Goal: Check status: Check status

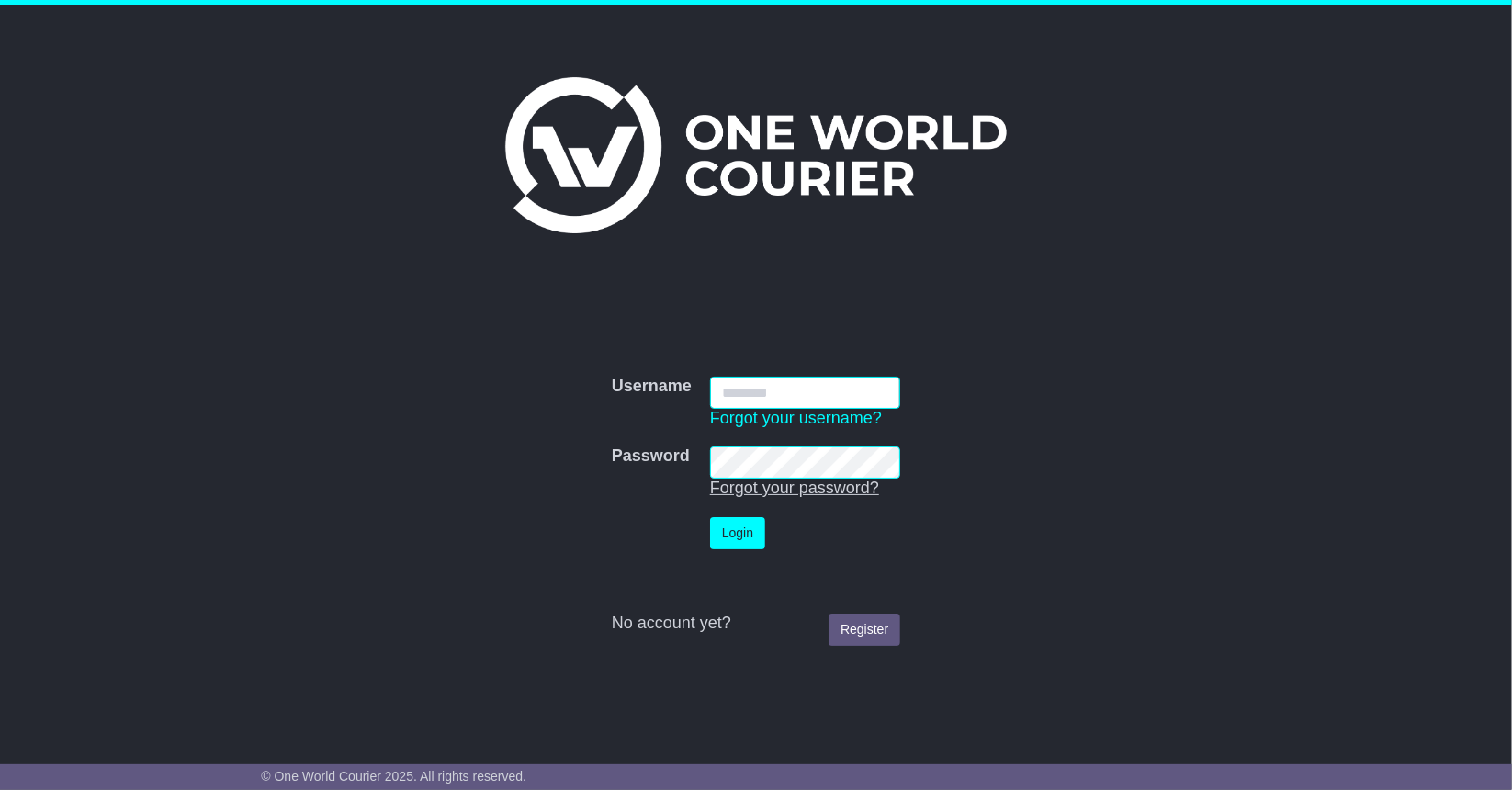
type input "**********"
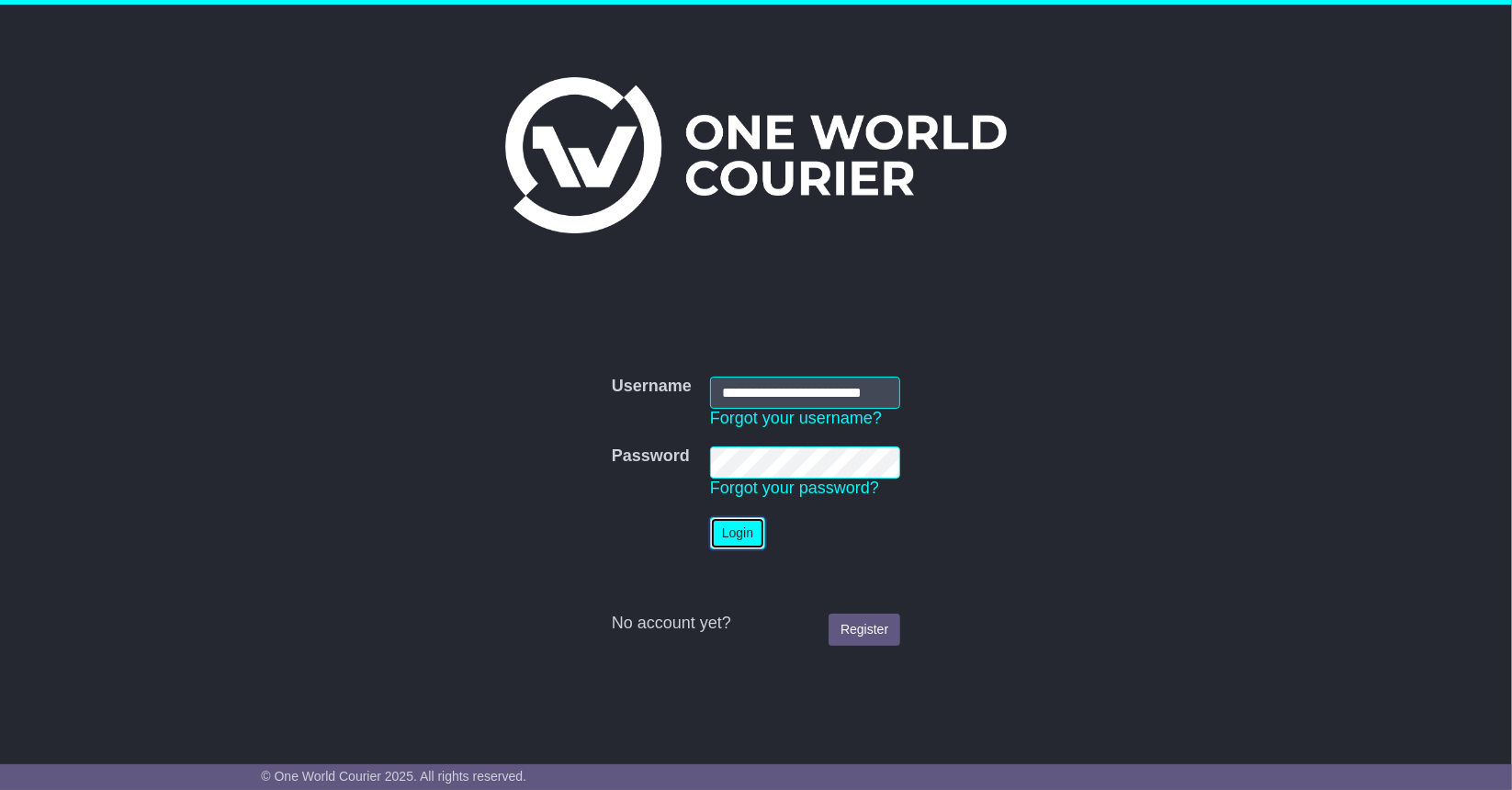
click at [740, 536] on button "Login" at bounding box center [737, 533] width 55 height 33
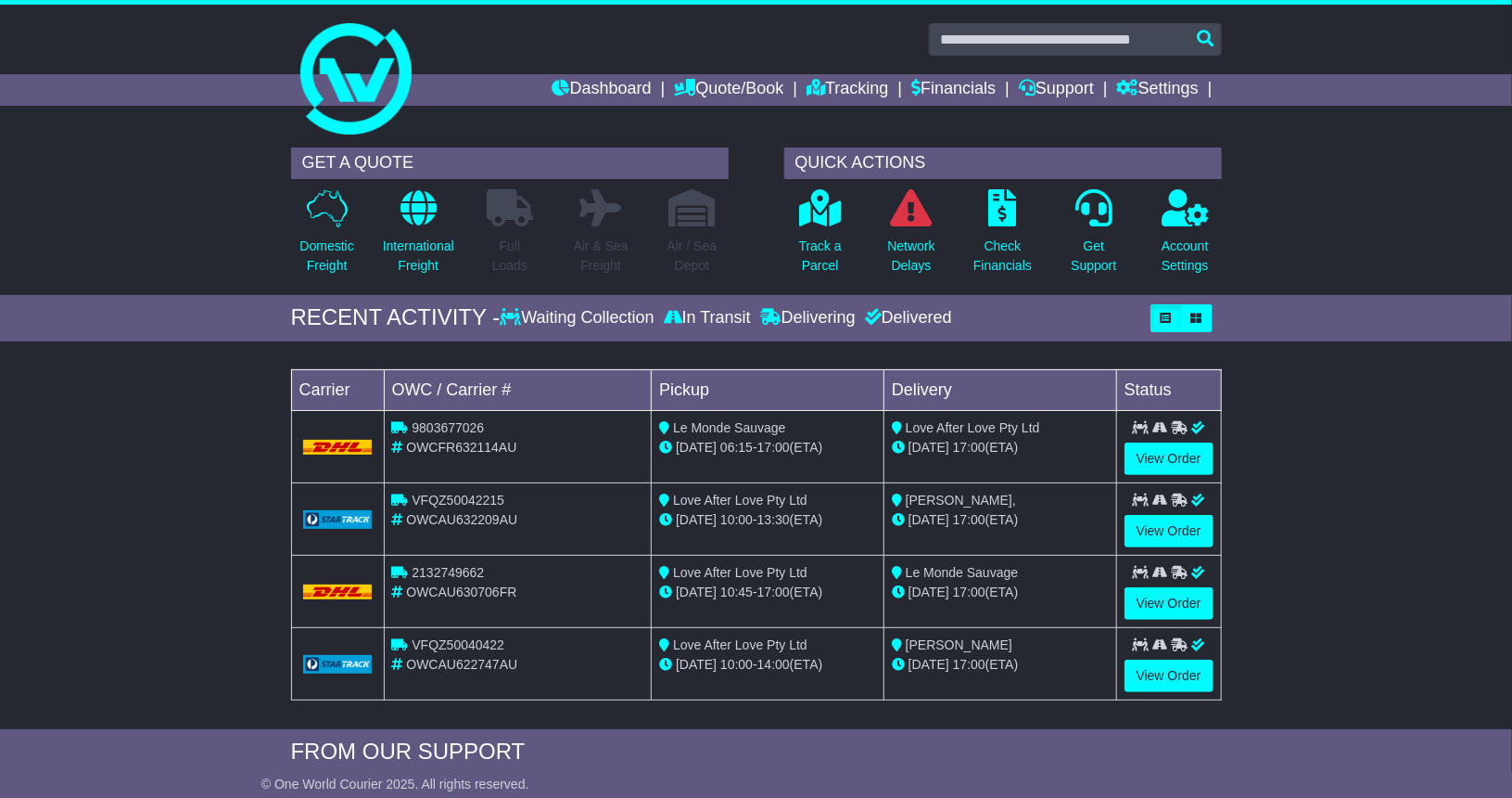
click at [894, 318] on div "Delivered" at bounding box center [907, 318] width 92 height 21
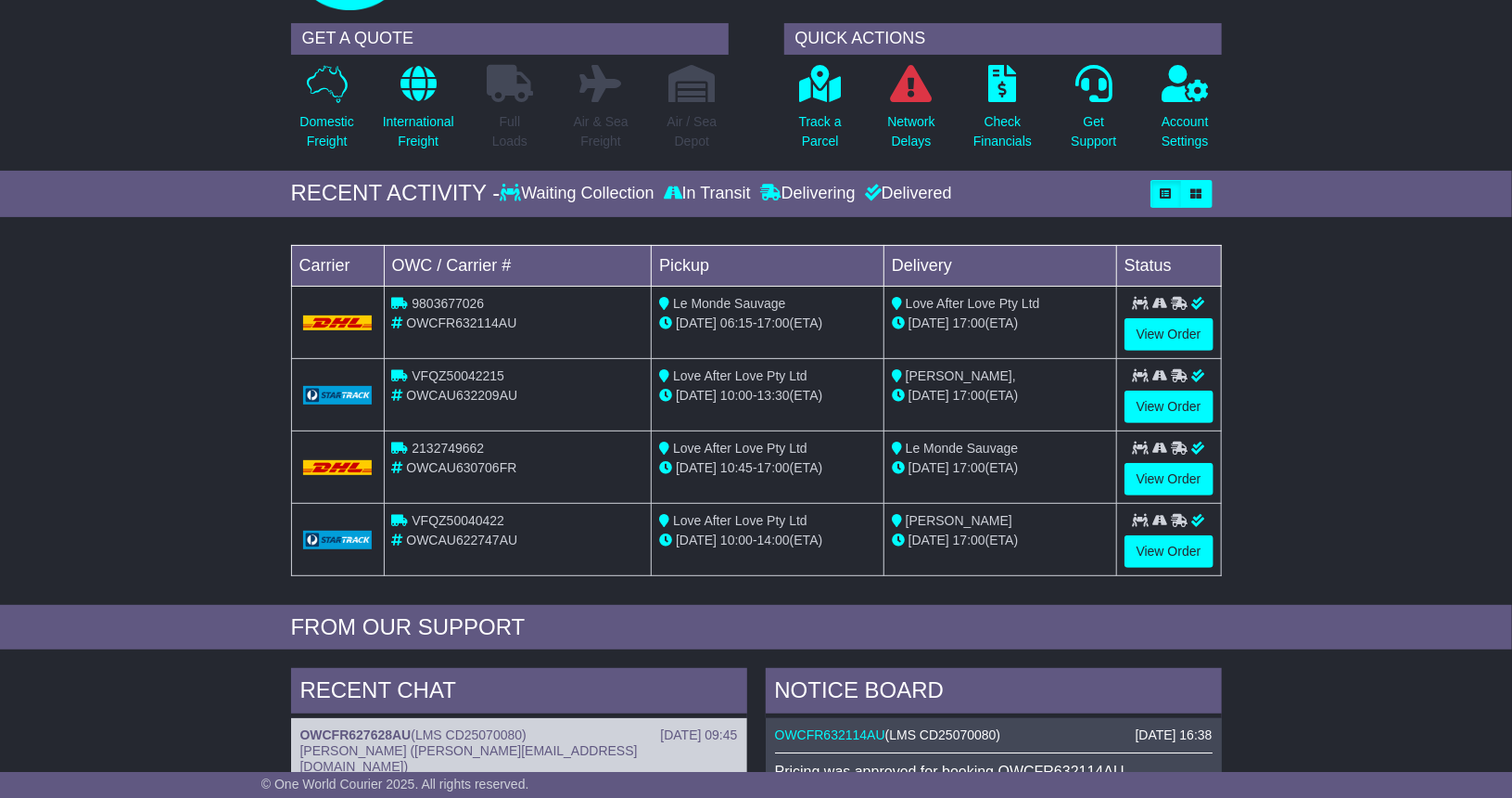
scroll to position [186, 0]
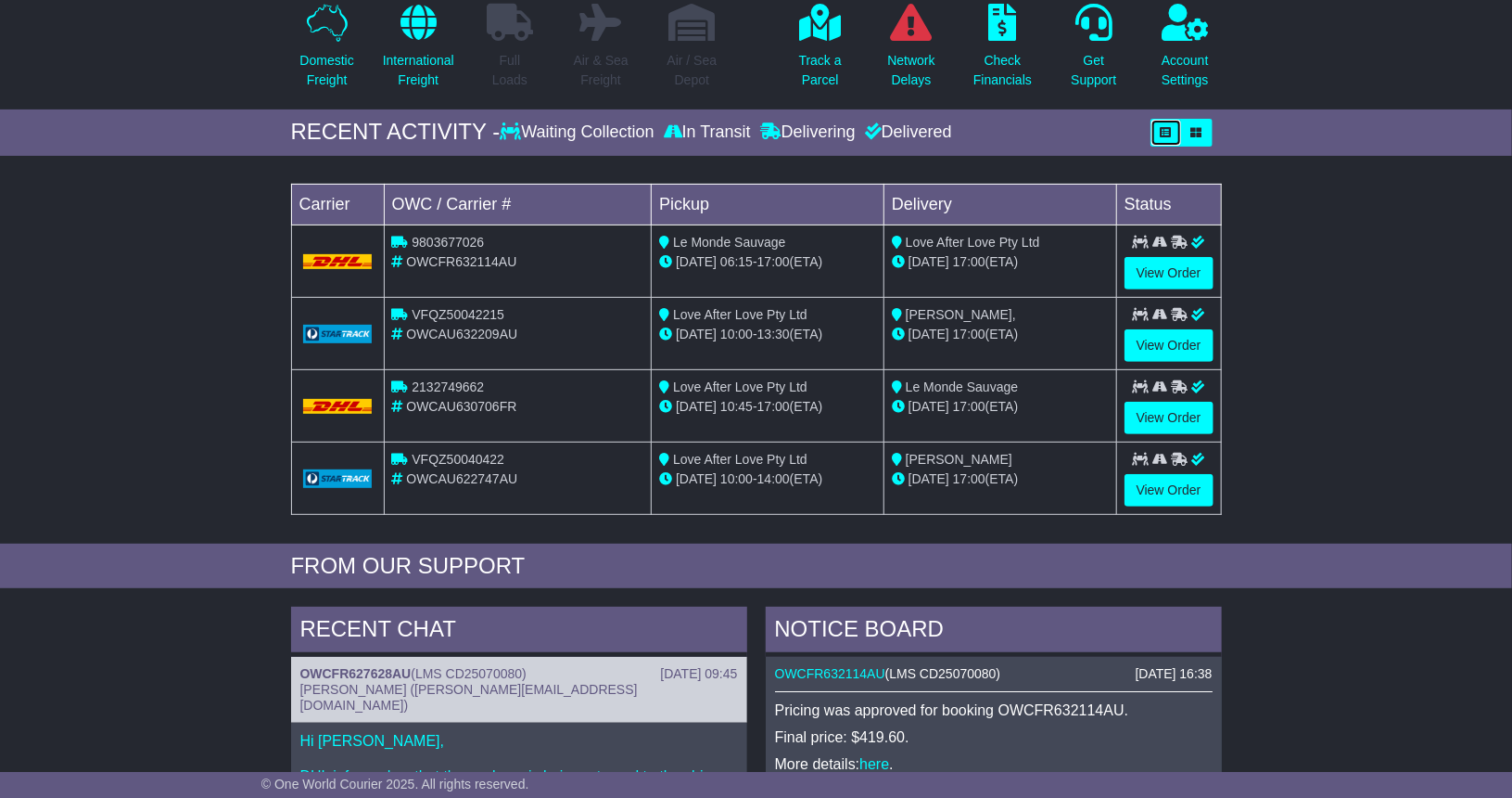
click at [1172, 129] on icon "button" at bounding box center [1167, 132] width 11 height 11
click at [1201, 130] on icon "button" at bounding box center [1197, 132] width 11 height 11
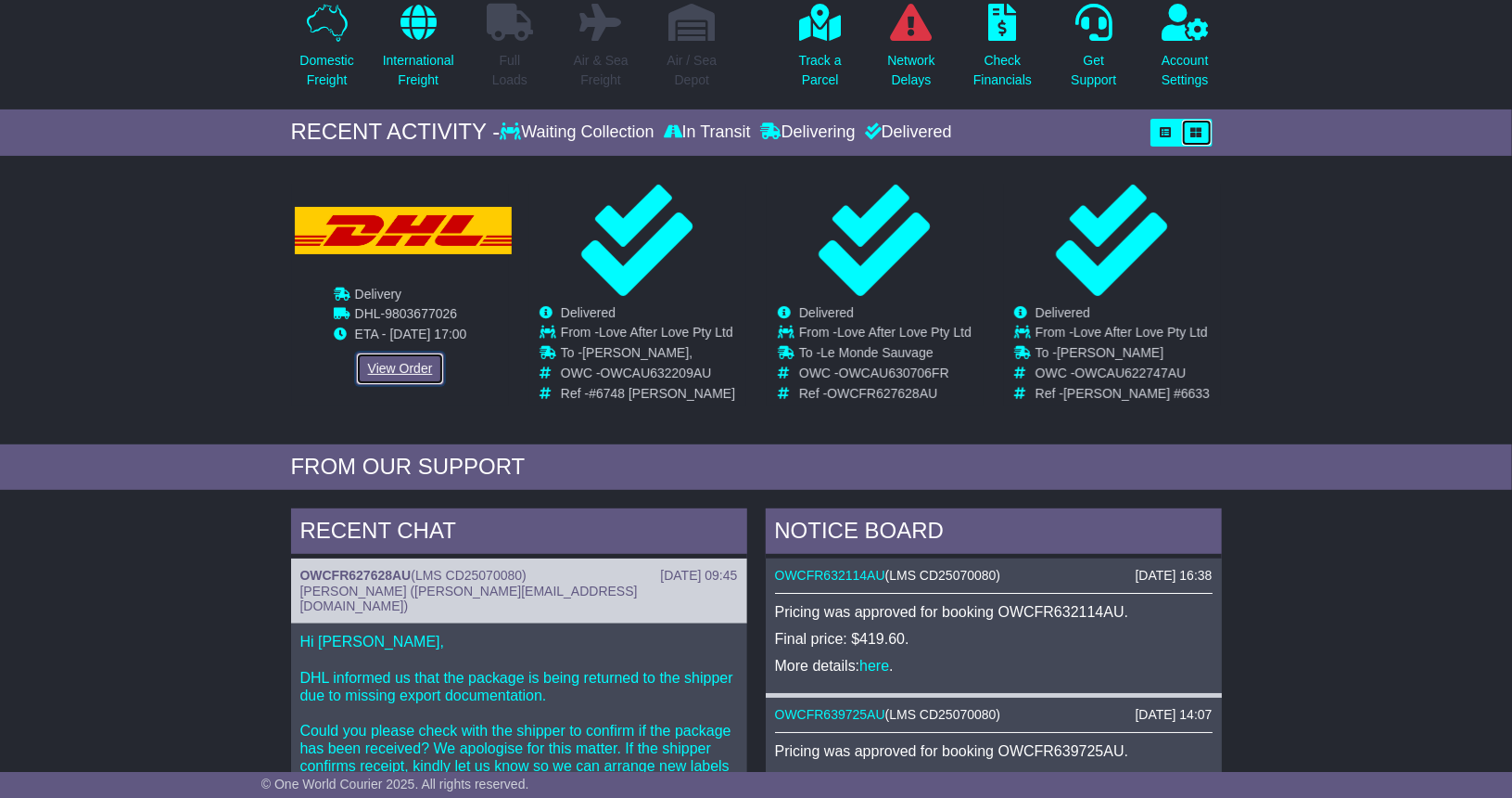
click at [421, 373] on link "View Order" at bounding box center [400, 368] width 89 height 33
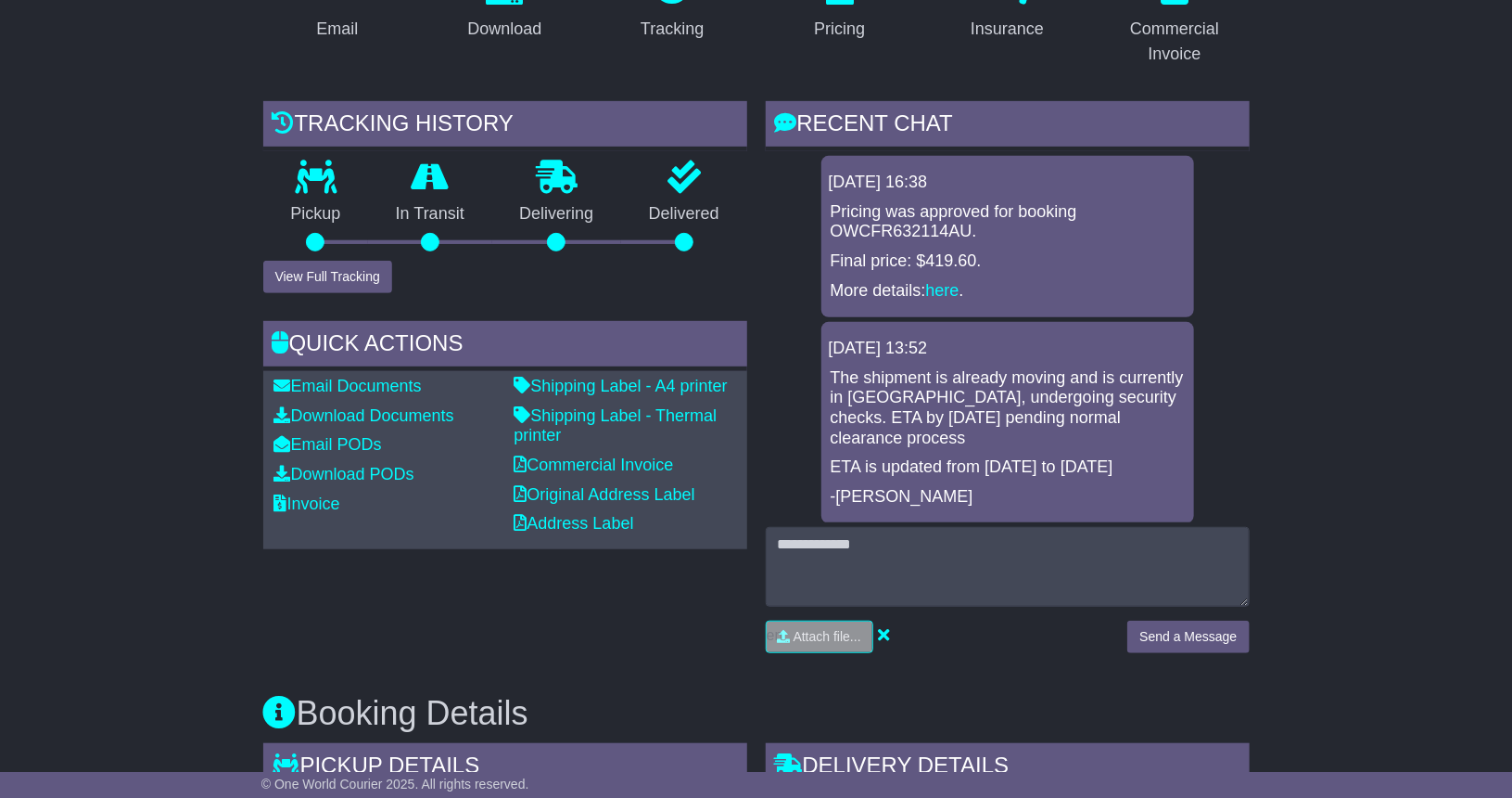
scroll to position [371, 0]
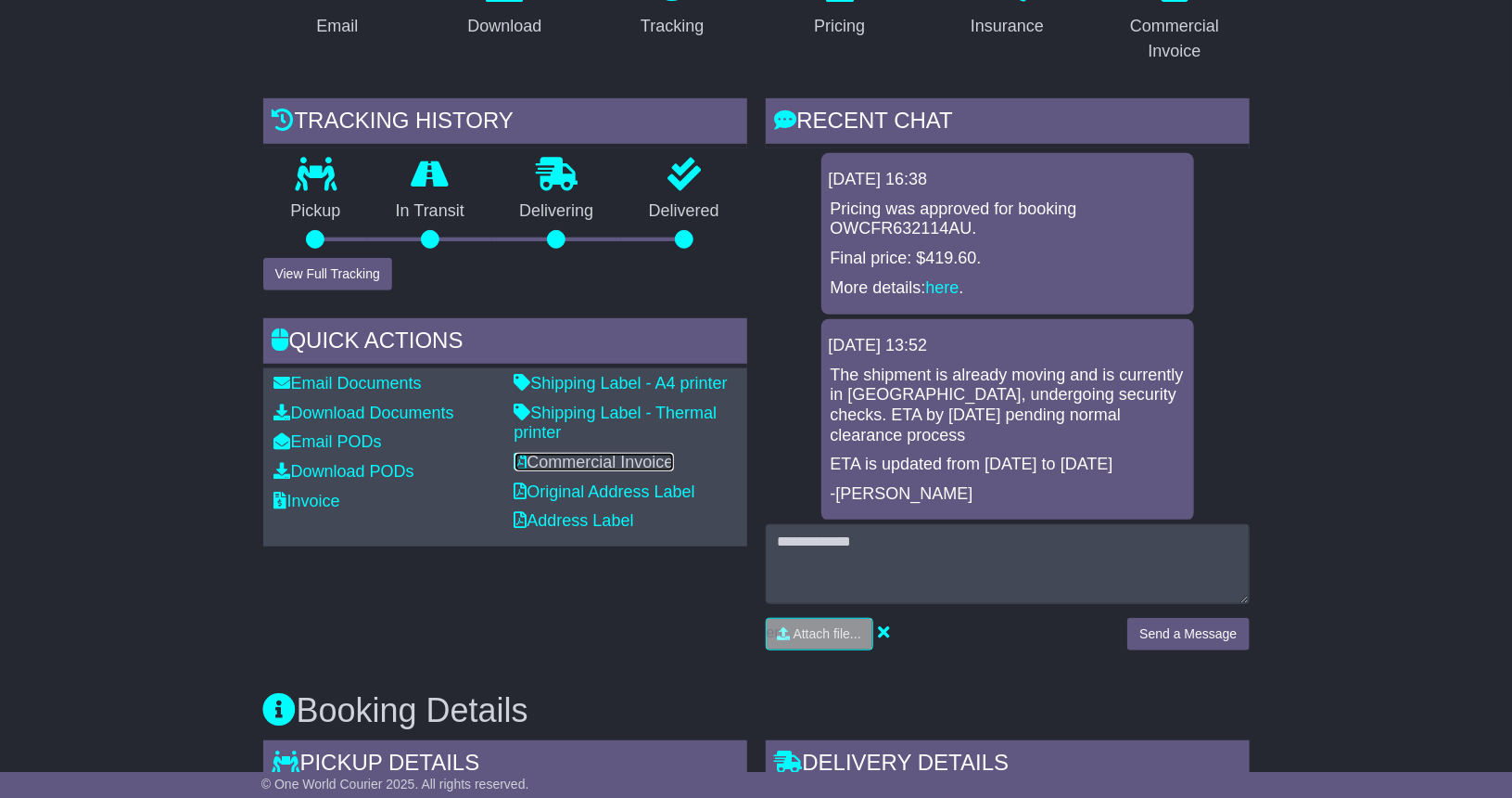
click at [586, 453] on link "Commercial Invoice" at bounding box center [594, 462] width 160 height 19
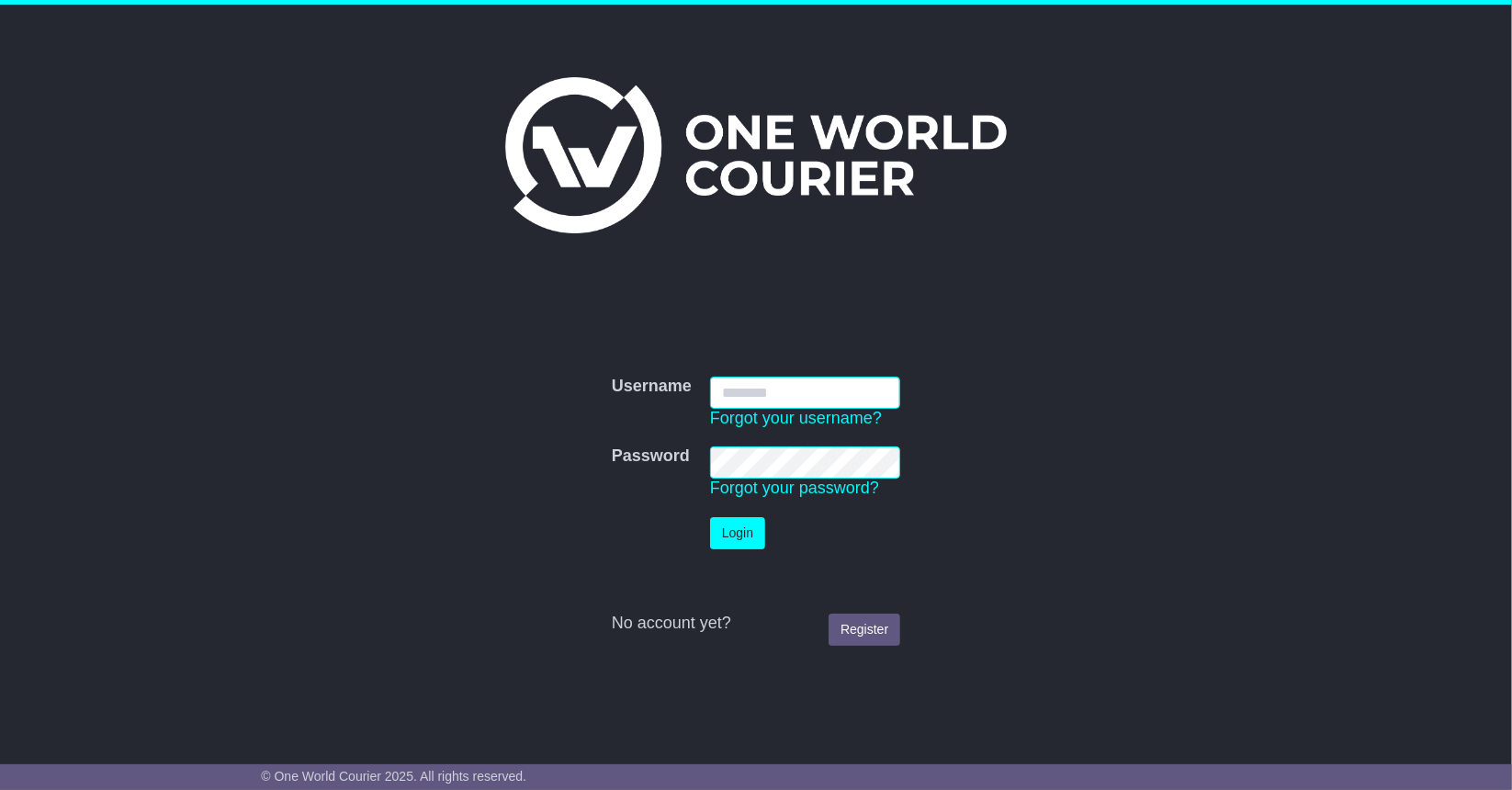
type input "**********"
click at [729, 539] on button "Login" at bounding box center [737, 533] width 55 height 33
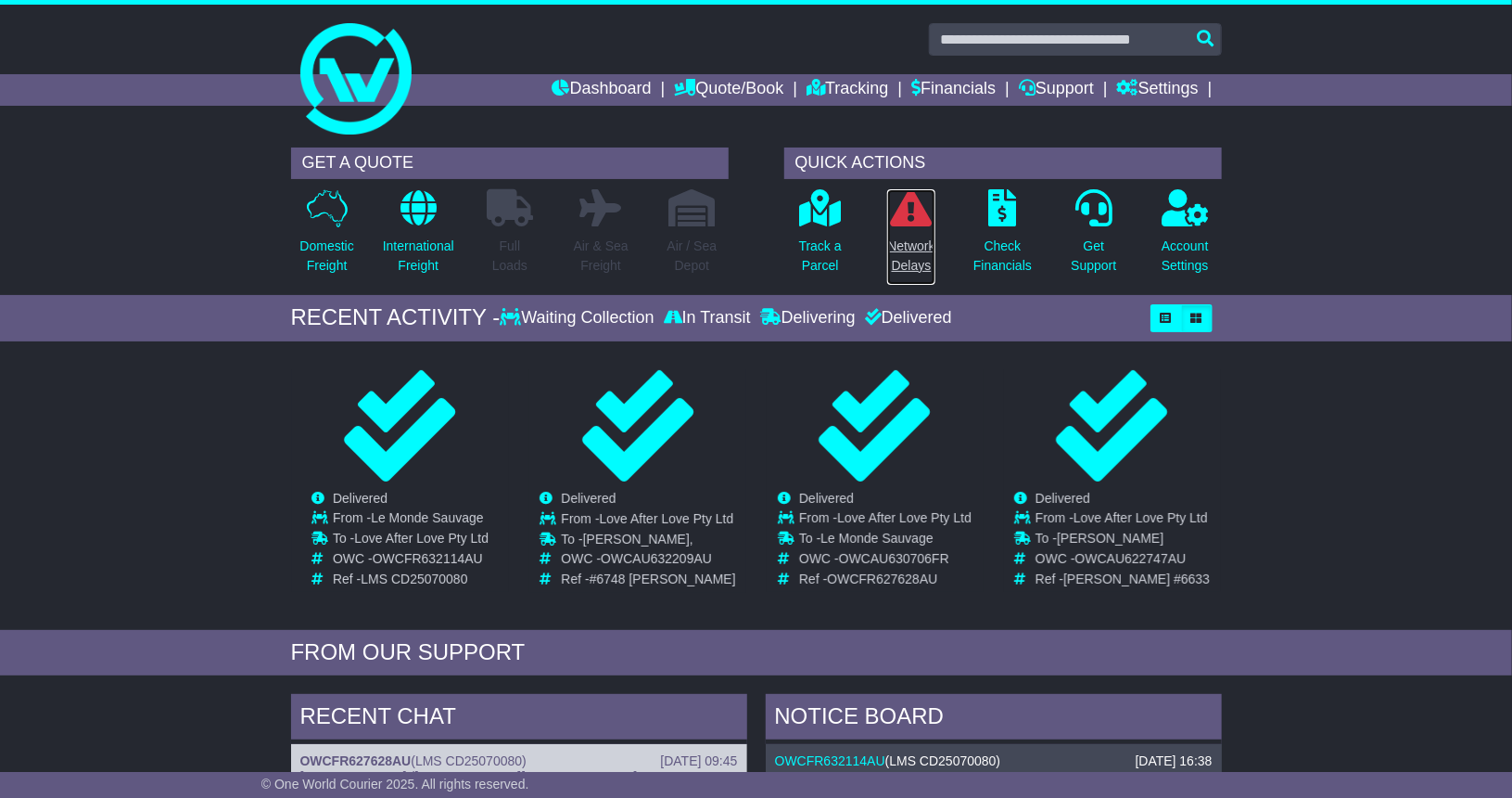
click at [911, 221] on icon at bounding box center [911, 208] width 41 height 38
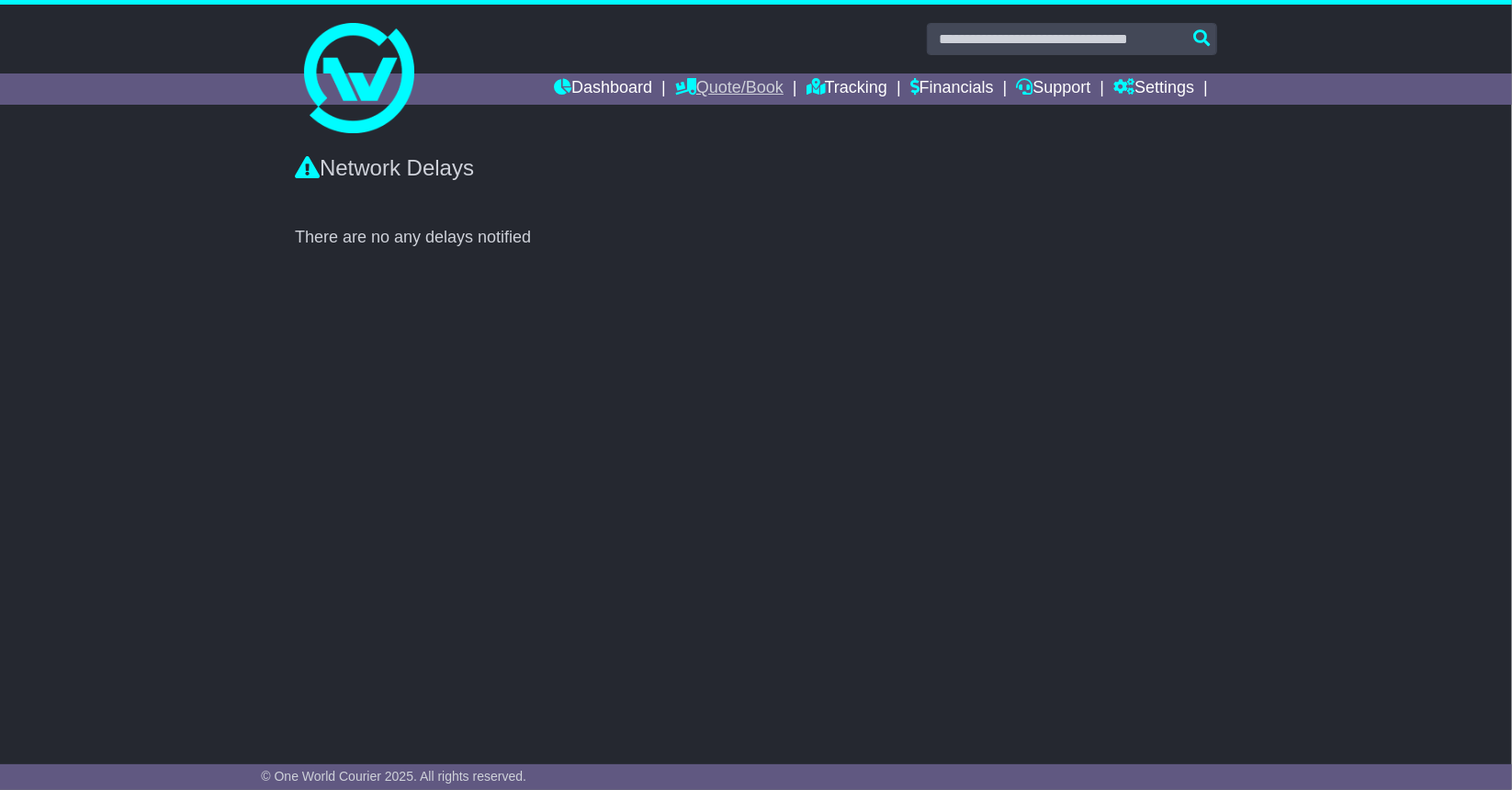
click at [704, 85] on link "Quote/Book" at bounding box center [729, 89] width 109 height 32
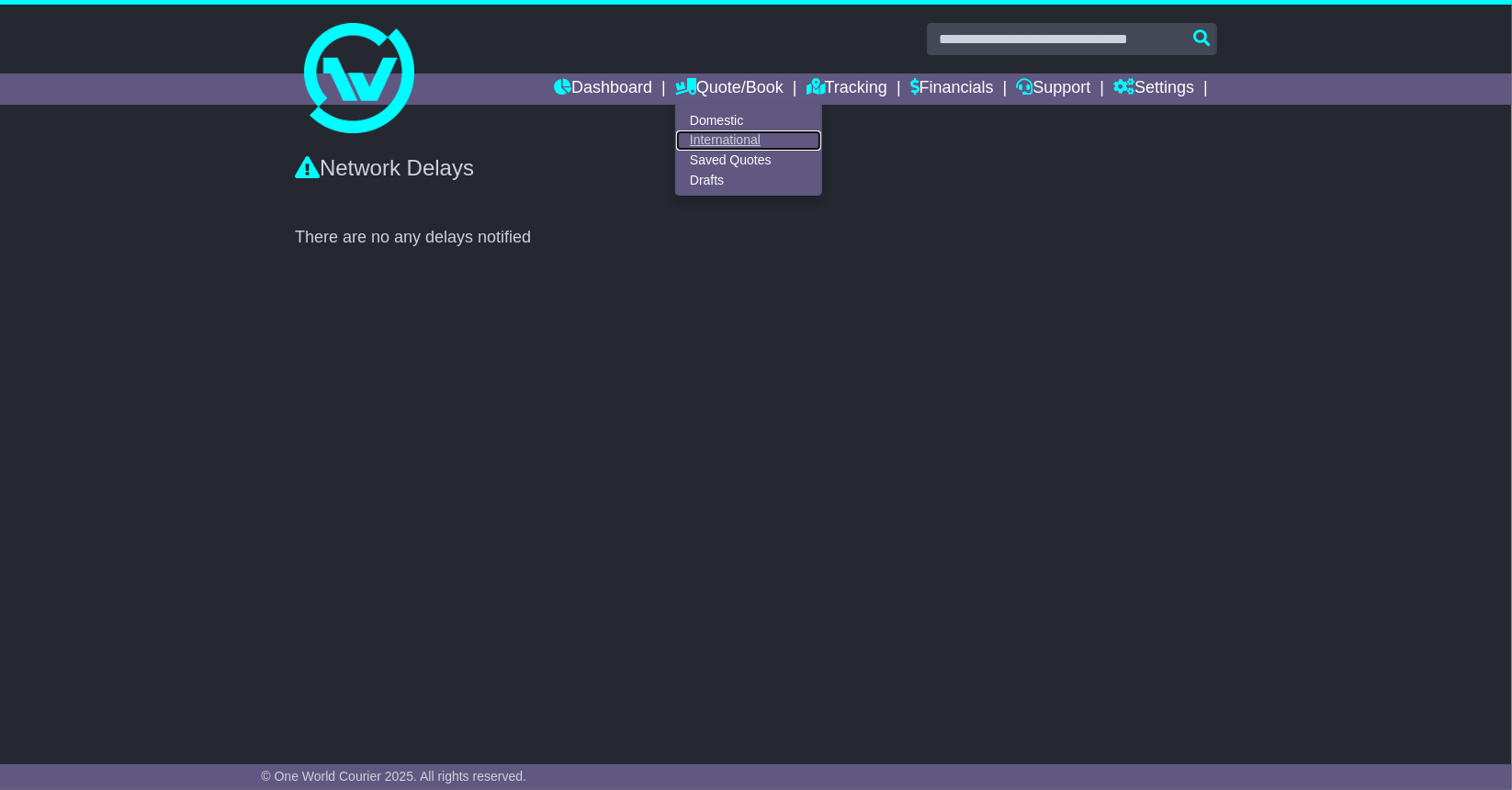
click at [708, 140] on link "International" at bounding box center [749, 140] width 145 height 20
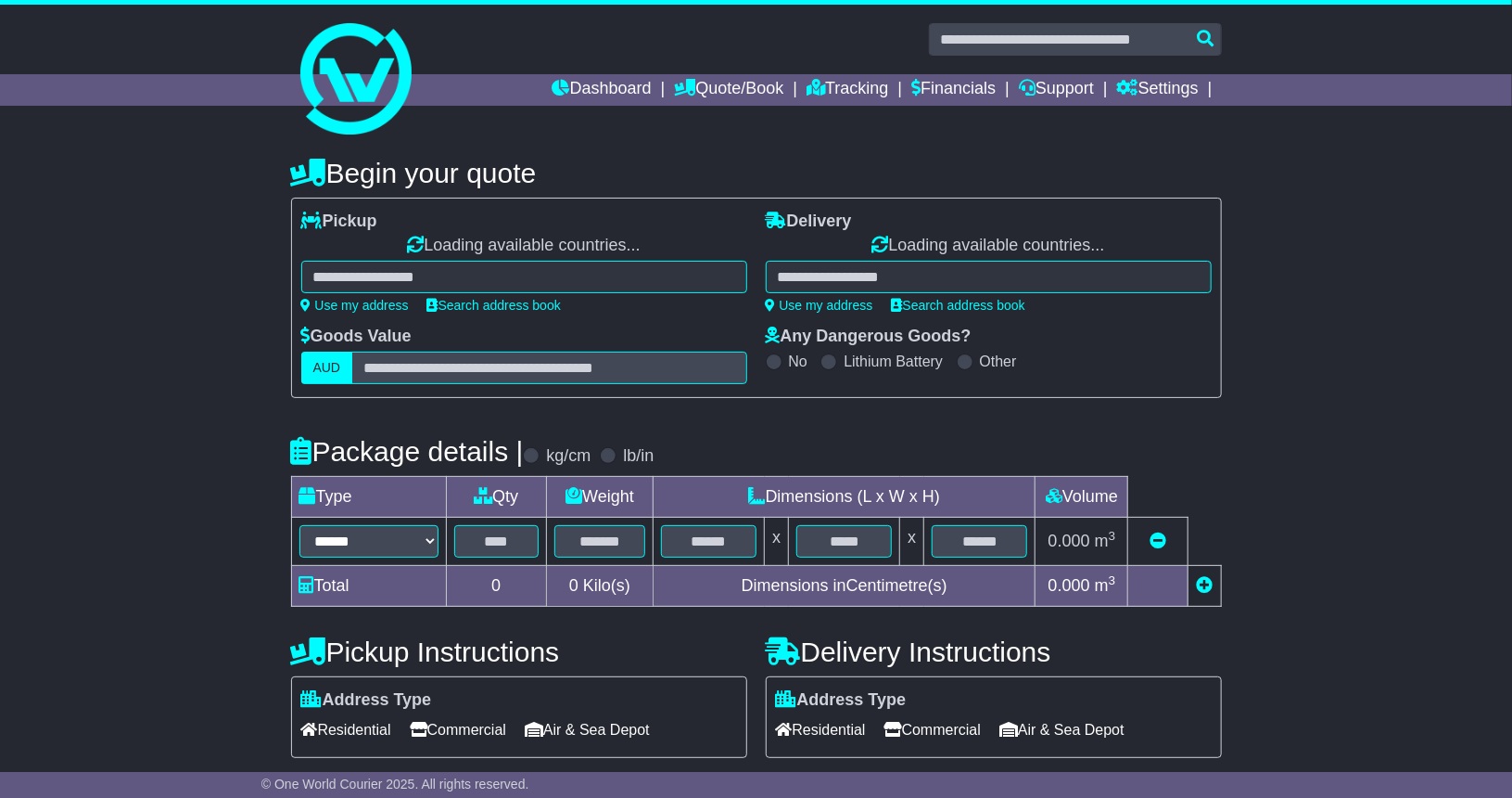
select select "**"
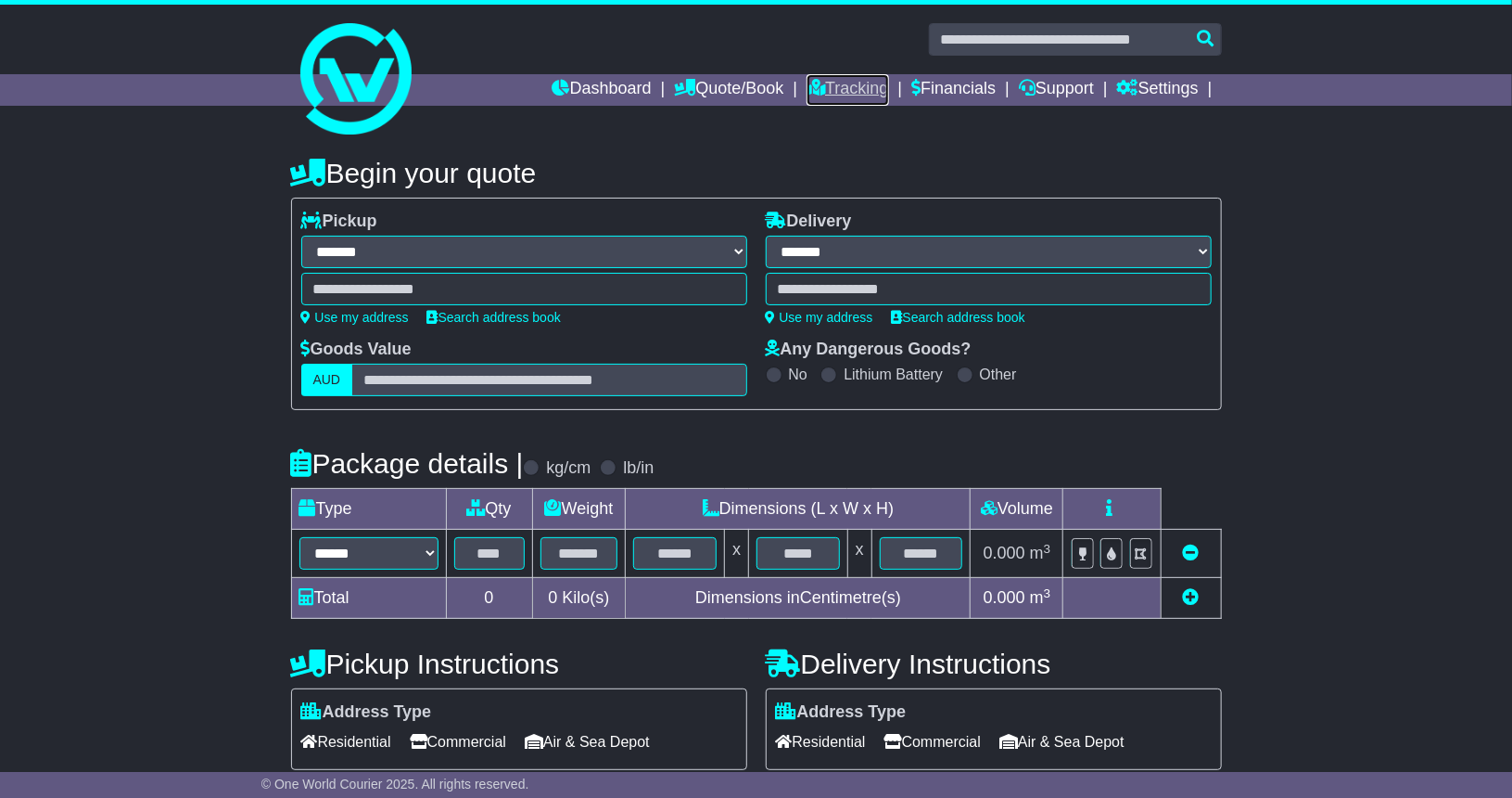
click at [864, 86] on link "Tracking" at bounding box center [847, 90] width 82 height 32
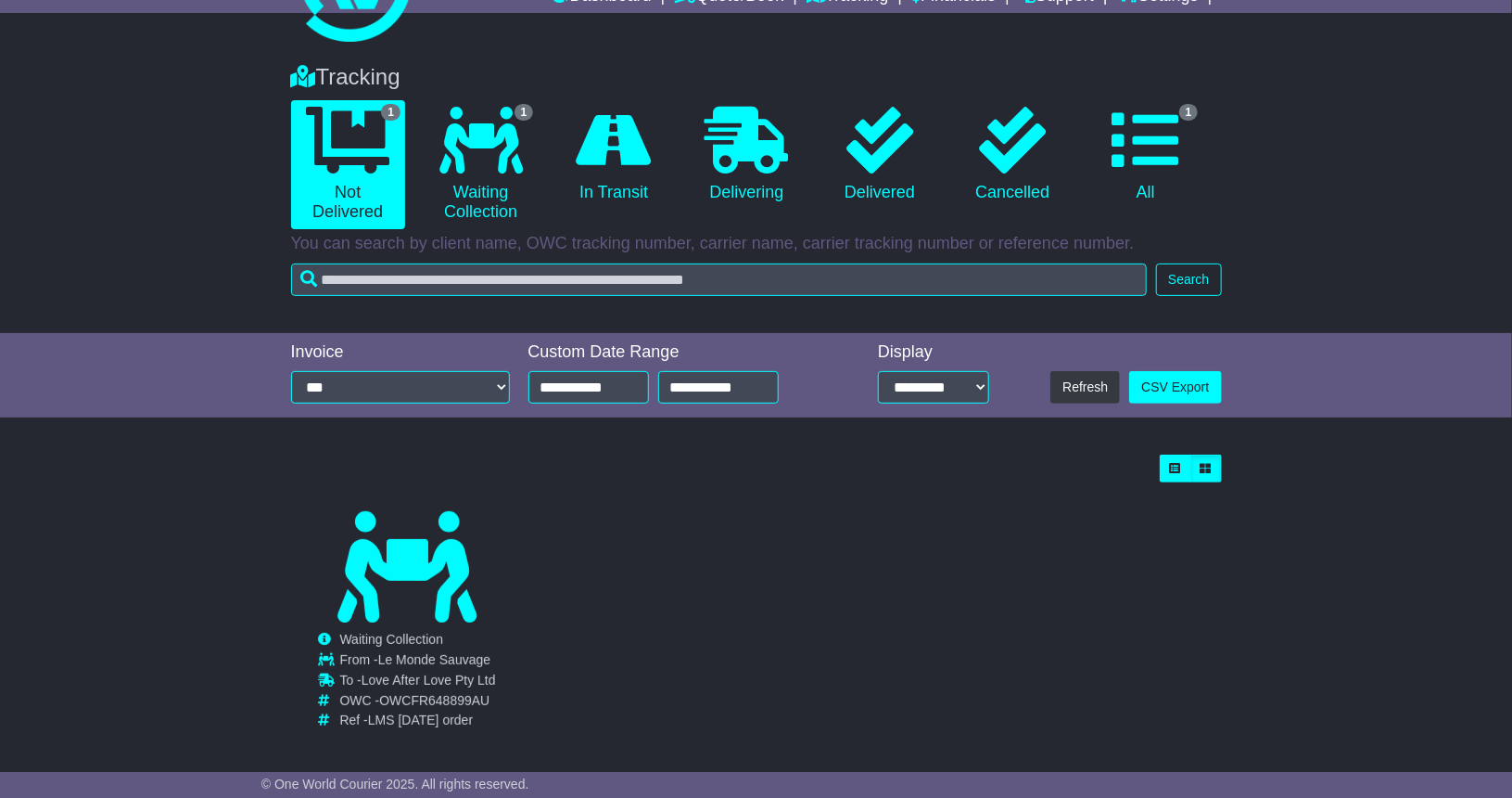
scroll to position [101, 0]
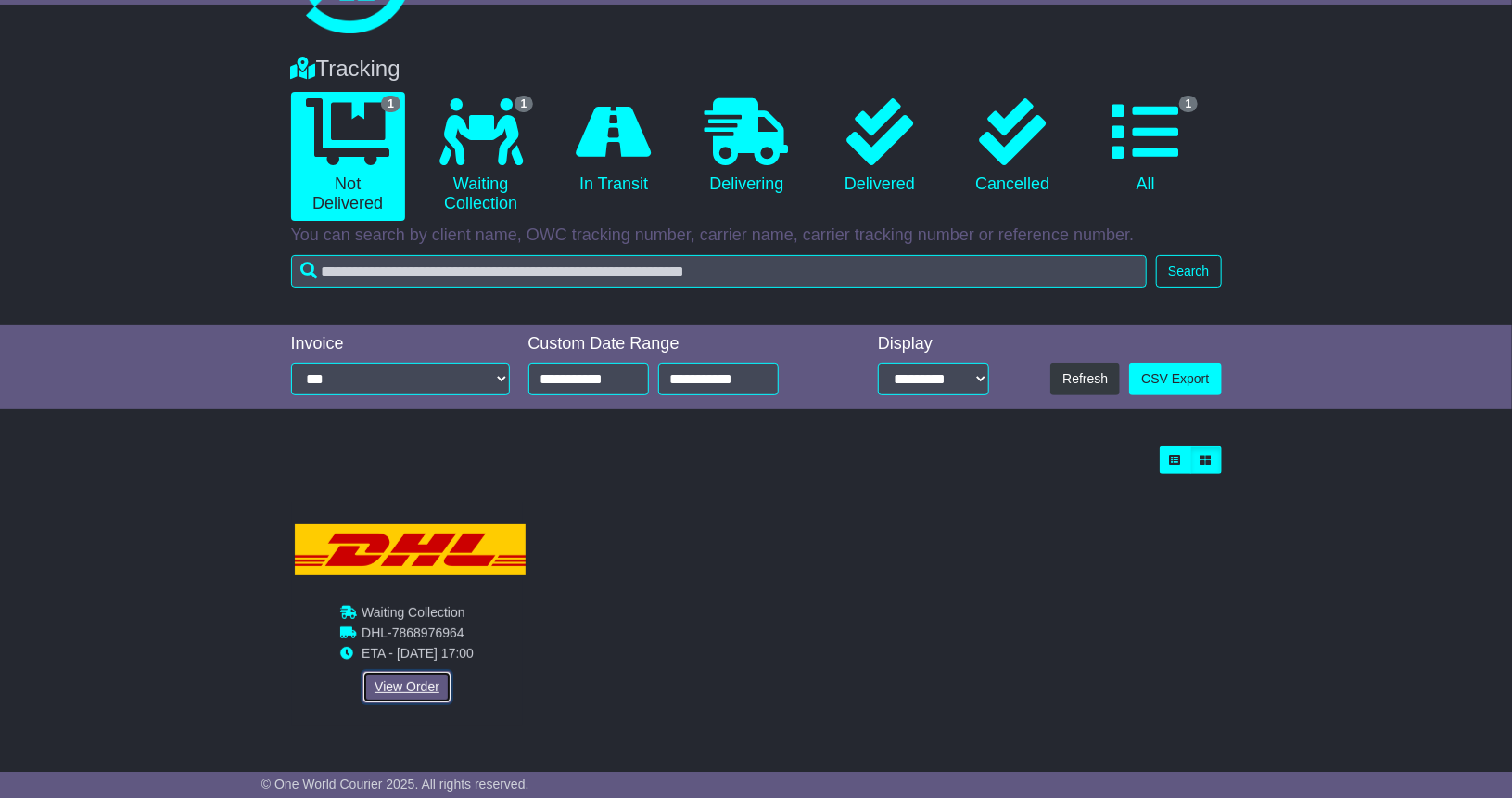
click at [404, 680] on link "View Order" at bounding box center [406, 686] width 89 height 33
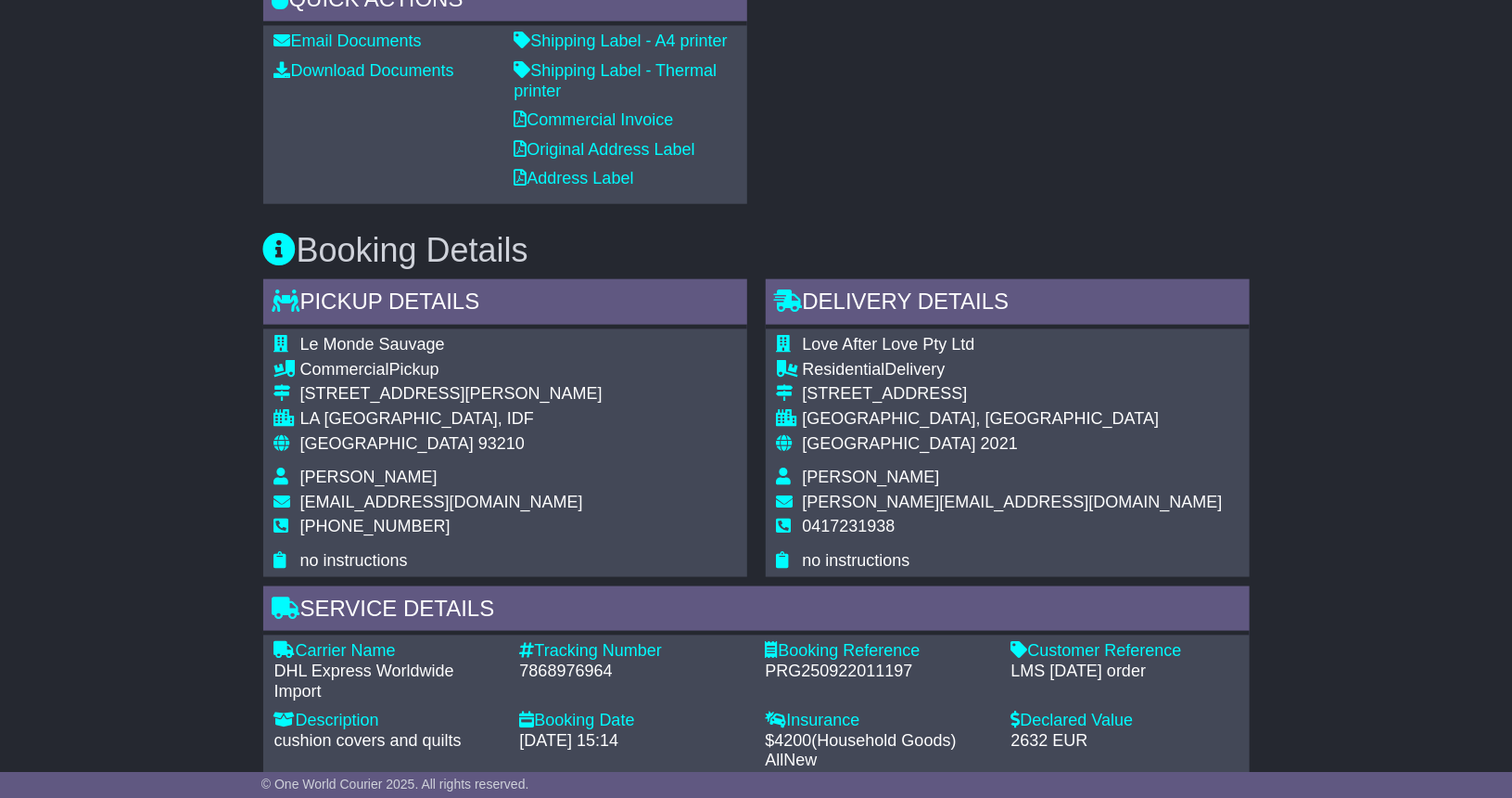
scroll to position [792, 0]
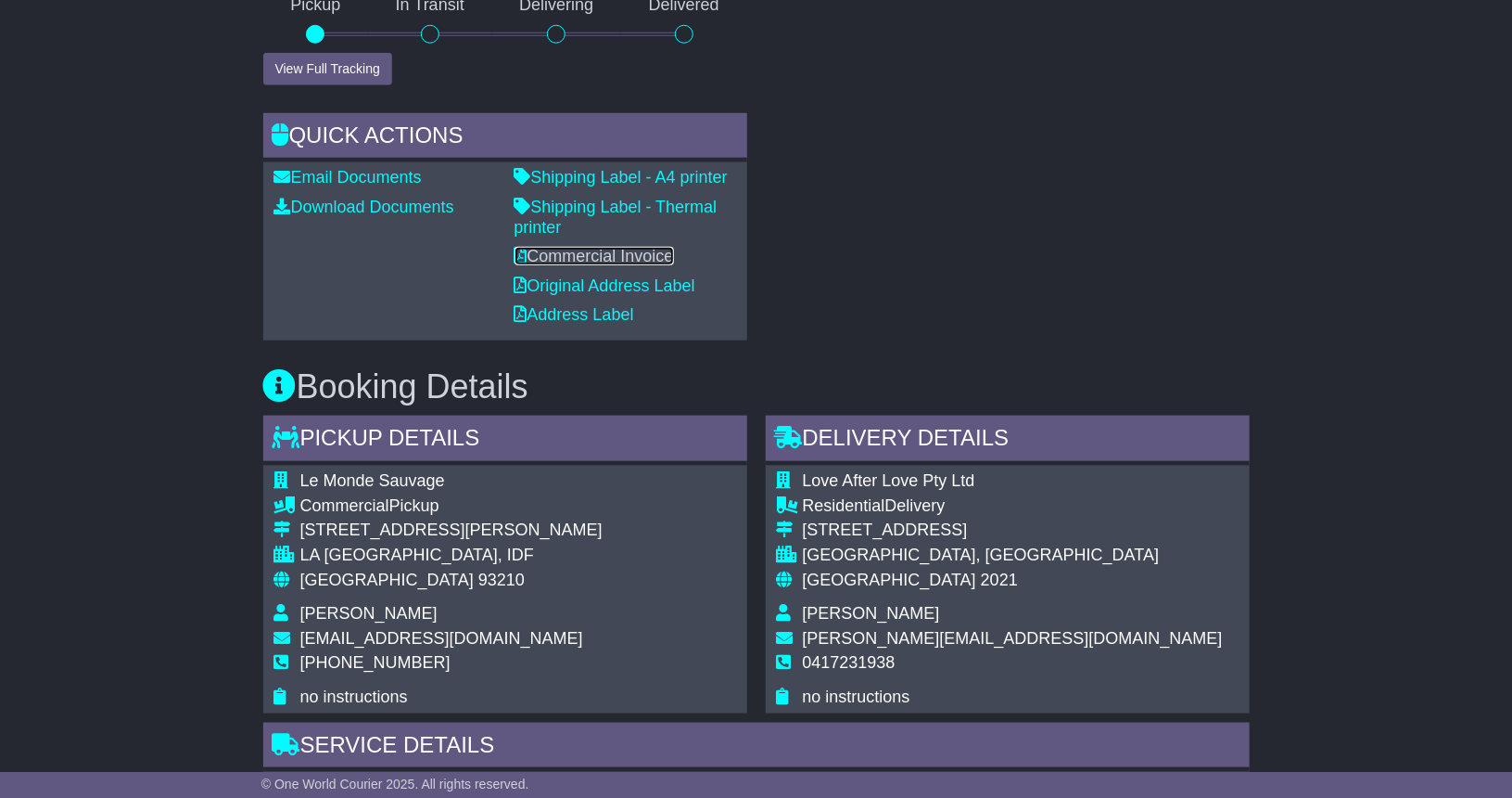
click at [594, 254] on link "Commercial Invoice" at bounding box center [594, 256] width 160 height 19
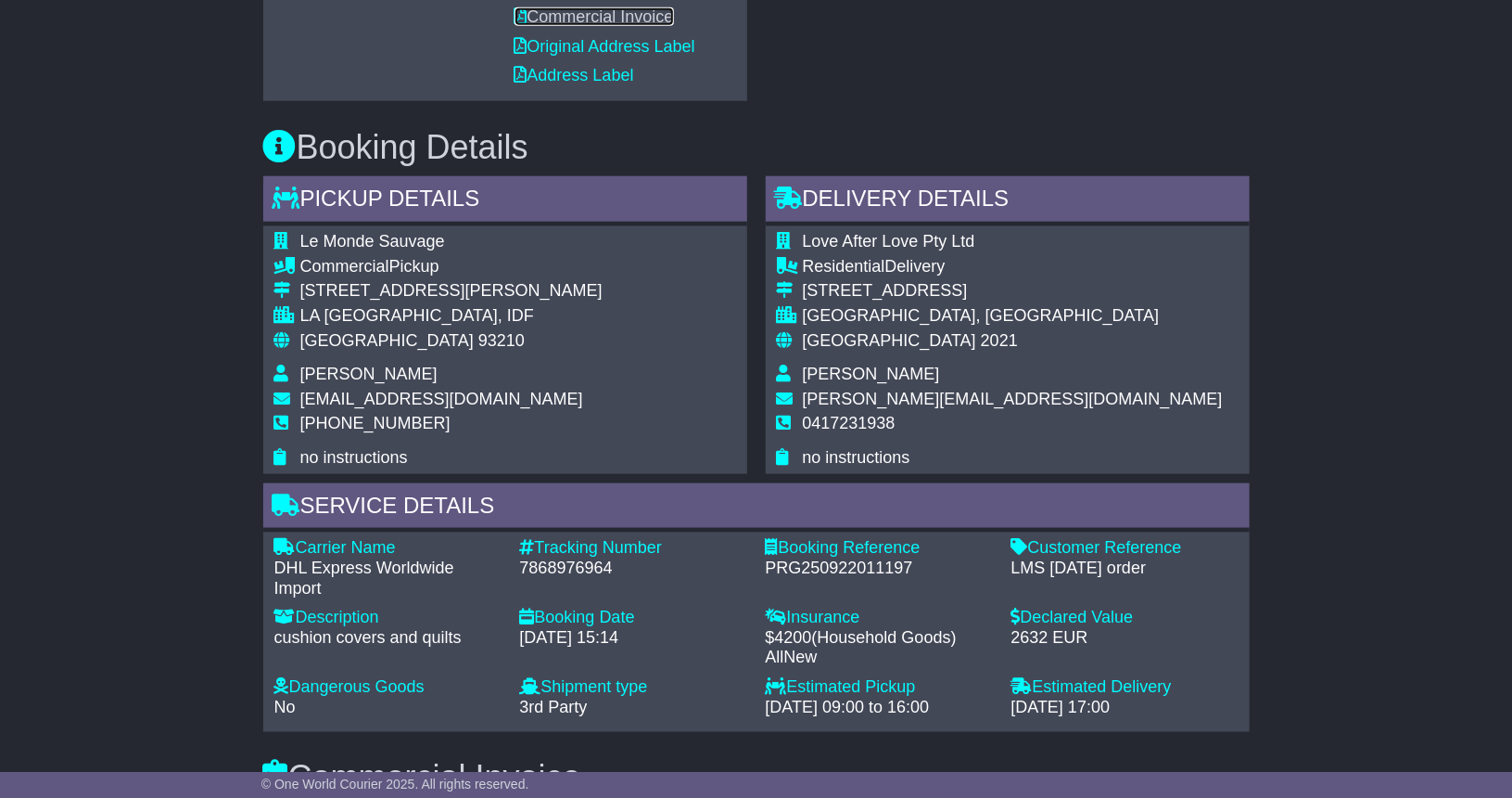
scroll to position [884, 0]
